Goal: Task Accomplishment & Management: Manage account settings

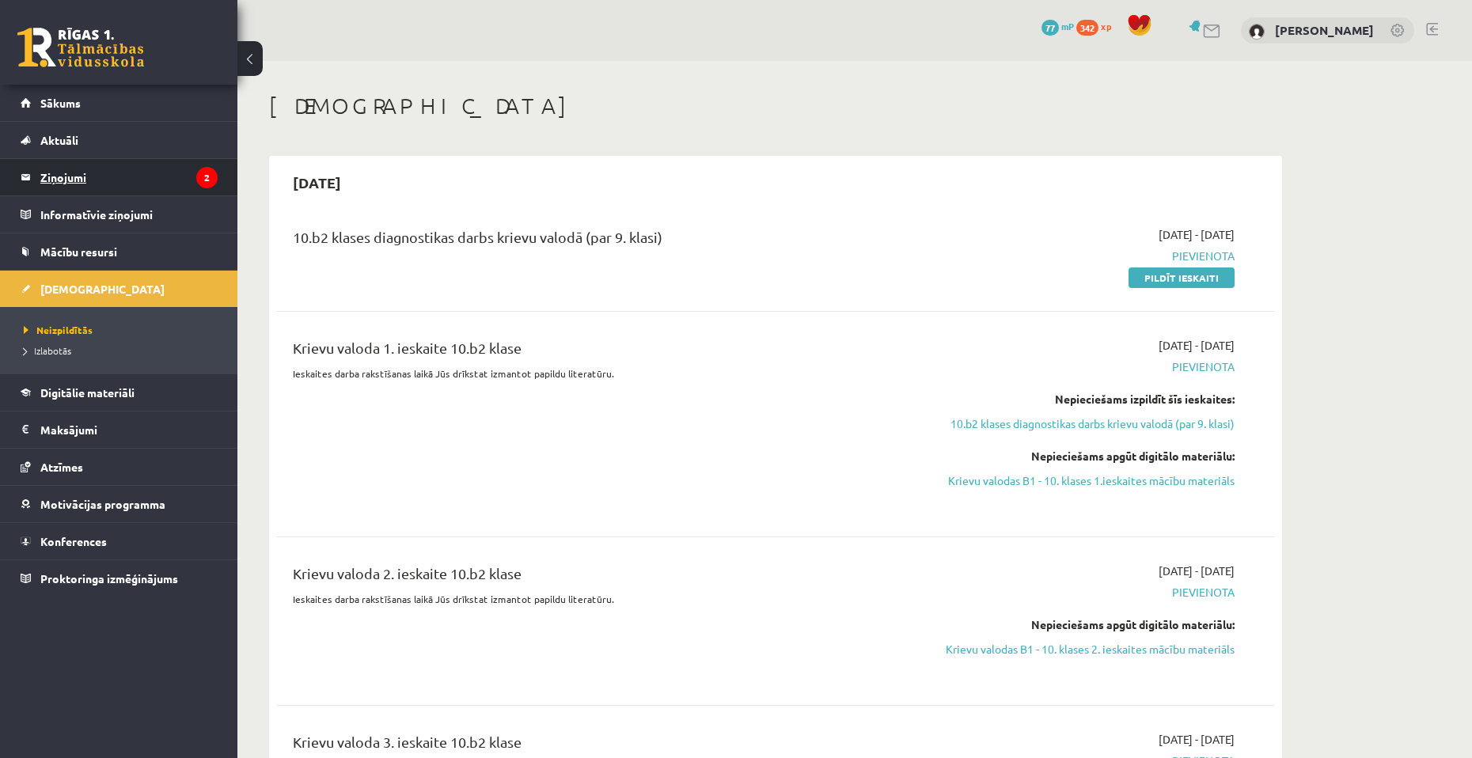
click at [141, 176] on legend "Ziņojumi 2" at bounding box center [128, 177] width 177 height 36
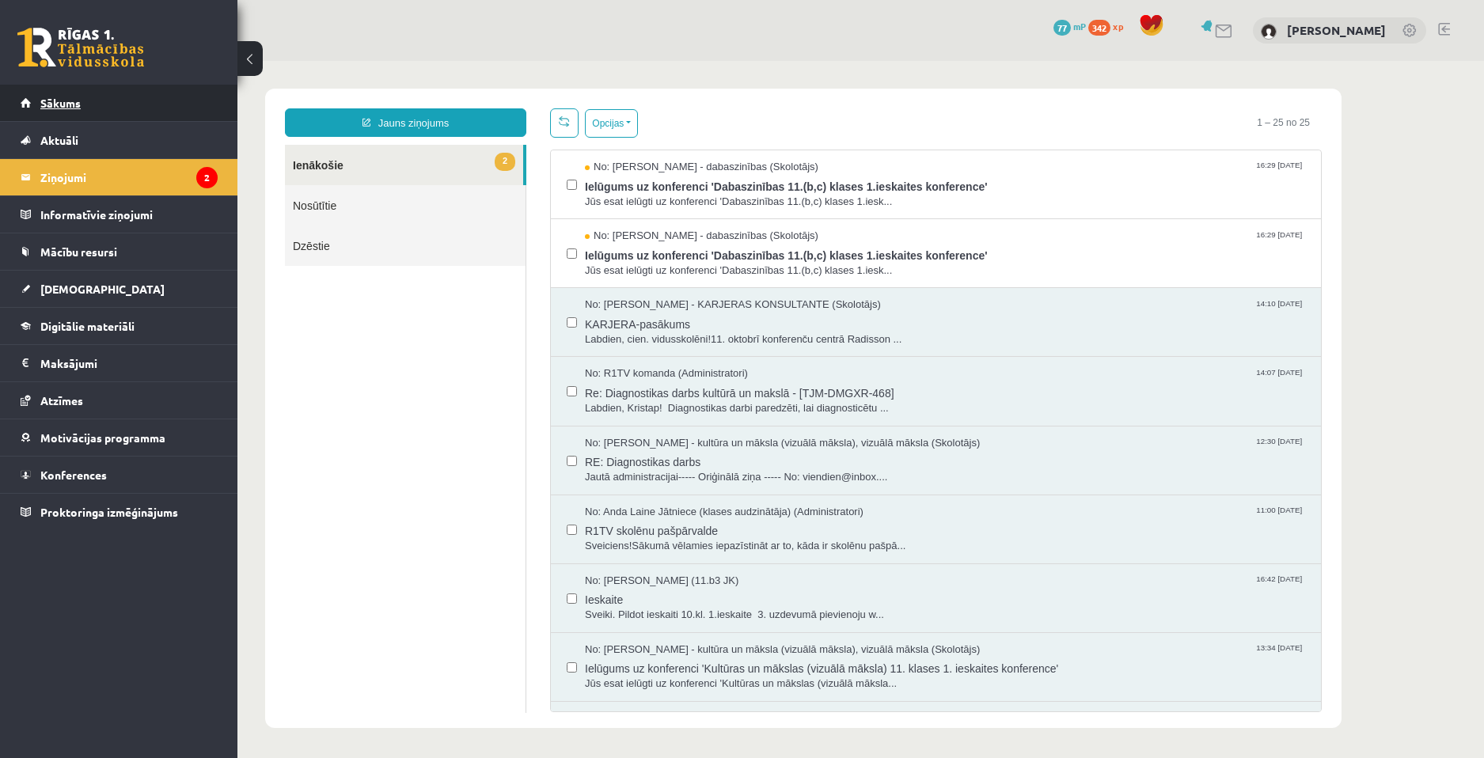
click at [113, 114] on link "Sākums" at bounding box center [119, 103] width 197 height 36
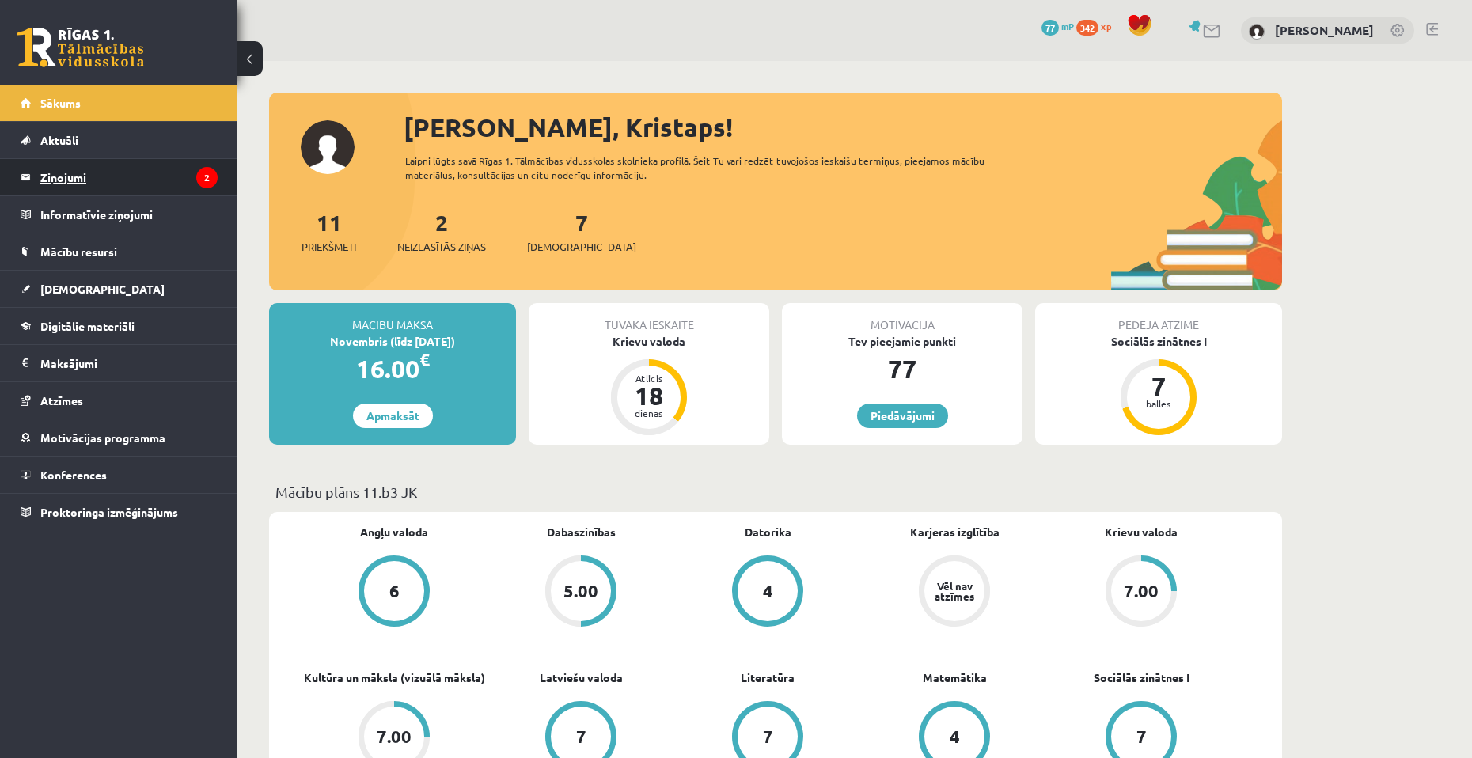
click at [104, 184] on legend "Ziņojumi 2" at bounding box center [128, 177] width 177 height 36
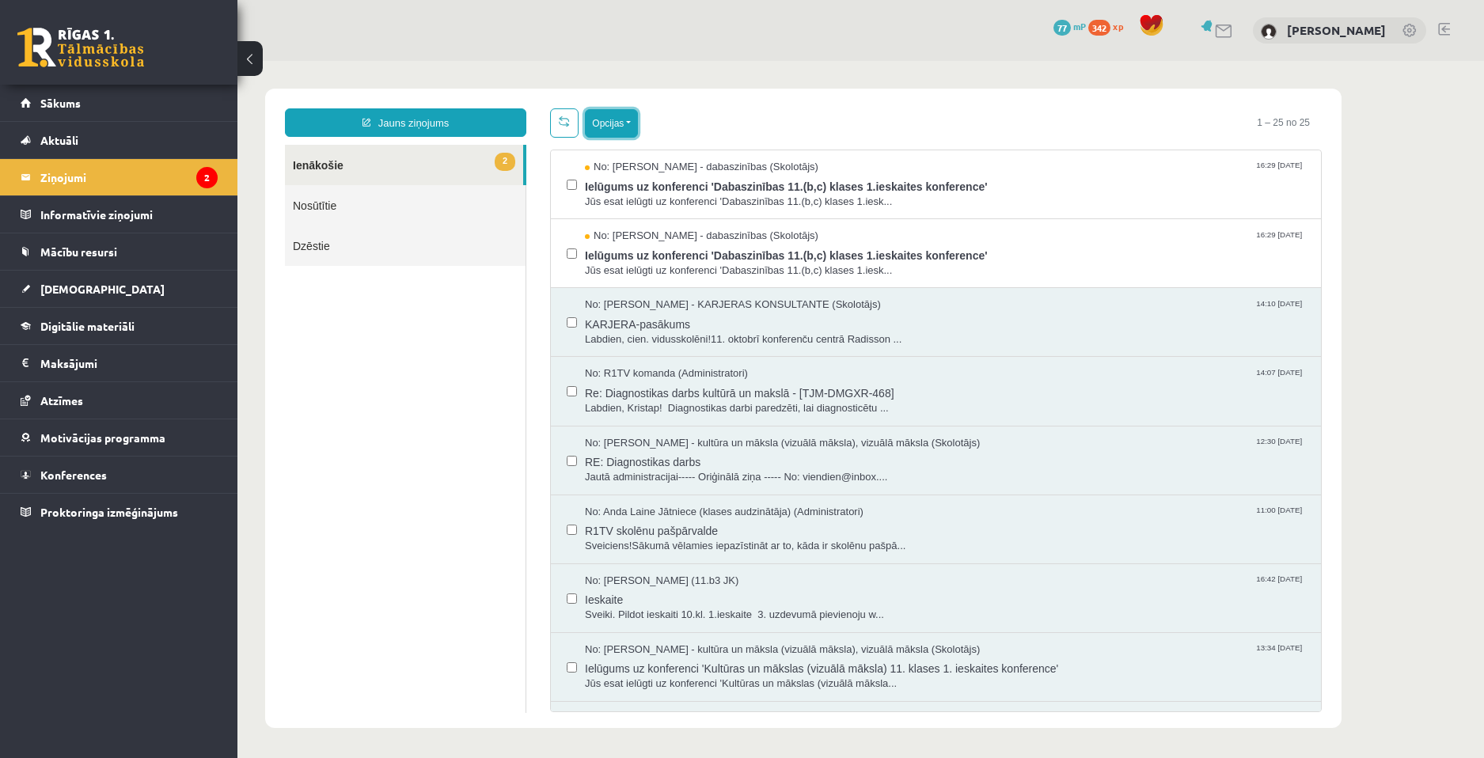
click at [610, 129] on button "Opcijas" at bounding box center [611, 123] width 53 height 28
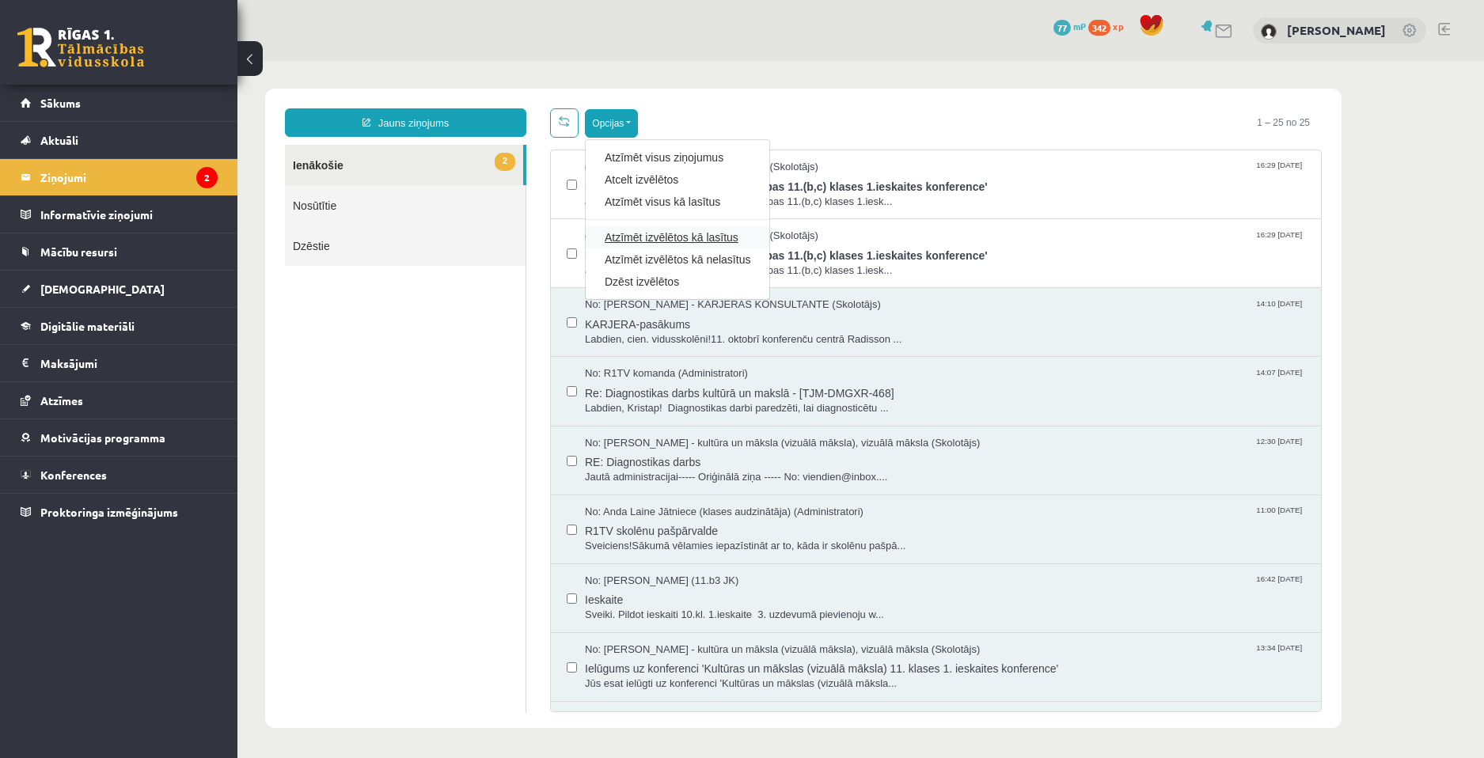
click at [644, 236] on link "Atzīmēt izvēlētos kā lasītus" at bounding box center [678, 238] width 146 height 16
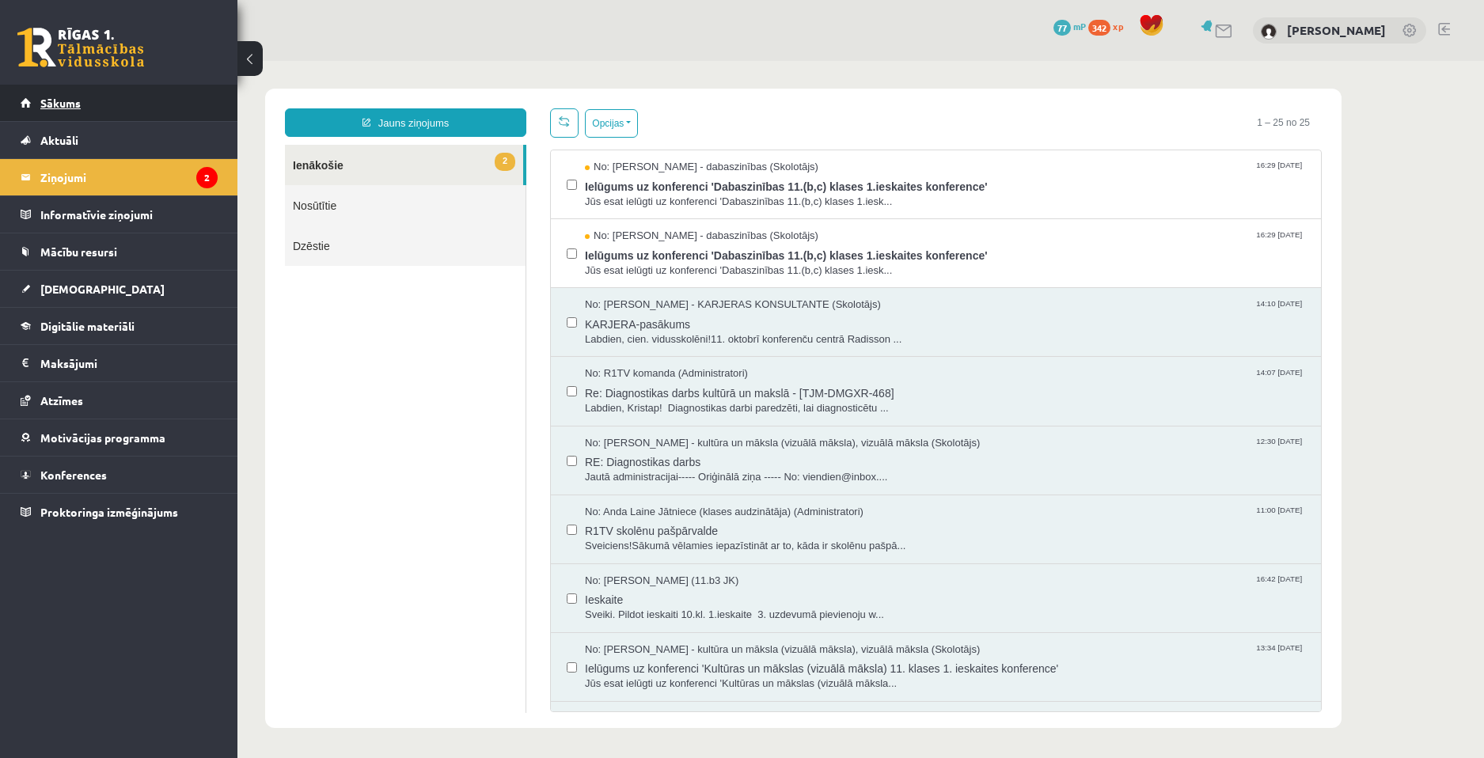
click at [128, 104] on link "Sākums" at bounding box center [119, 103] width 197 height 36
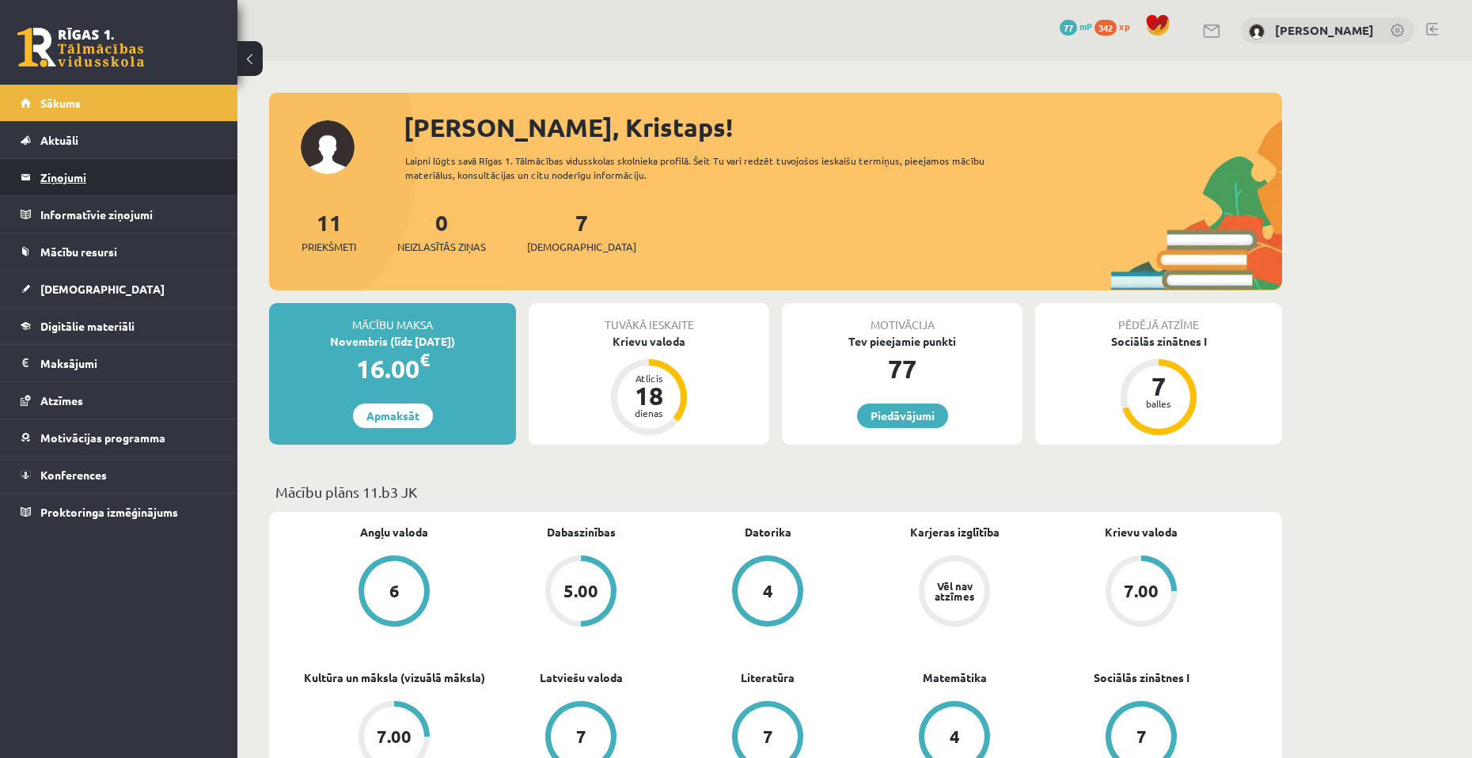
click at [132, 159] on legend "Ziņojumi 0" at bounding box center [128, 177] width 177 height 36
